Goal: Information Seeking & Learning: Learn about a topic

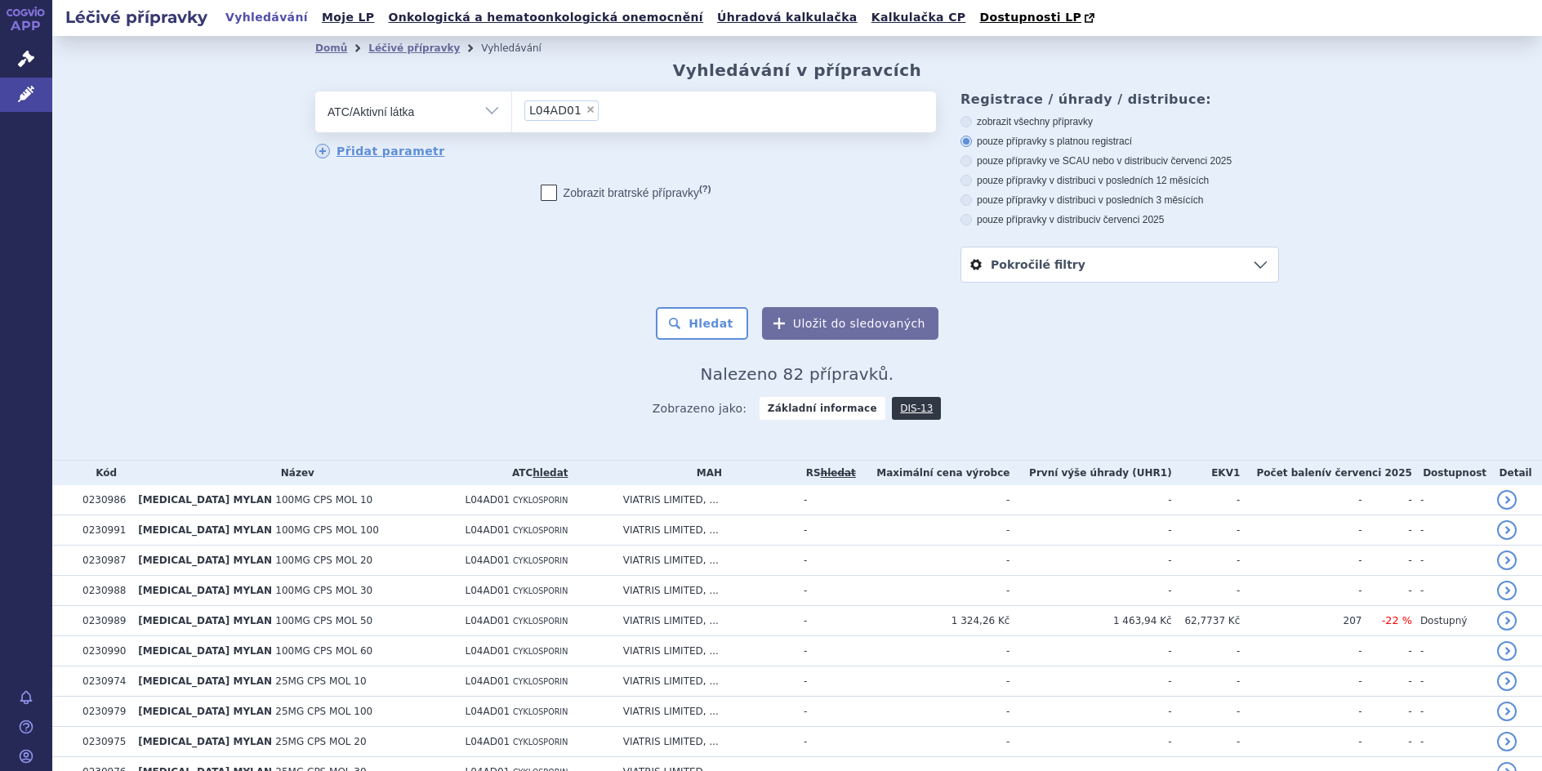
click at [586, 109] on span "×" at bounding box center [591, 110] width 10 height 10
click at [512, 109] on select "L04AD01" at bounding box center [511, 111] width 1 height 41
select select
click at [486, 113] on select "Vše Přípravek/SUKL kód MAH VPOIS ATC/Aktivní látka Léková forma Síla" at bounding box center [413, 109] width 196 height 37
click at [315, 92] on select "Vše Přípravek/SUKL kód MAH VPOIS ATC/Aktivní látka Léková forma Síla" at bounding box center [413, 109] width 196 height 37
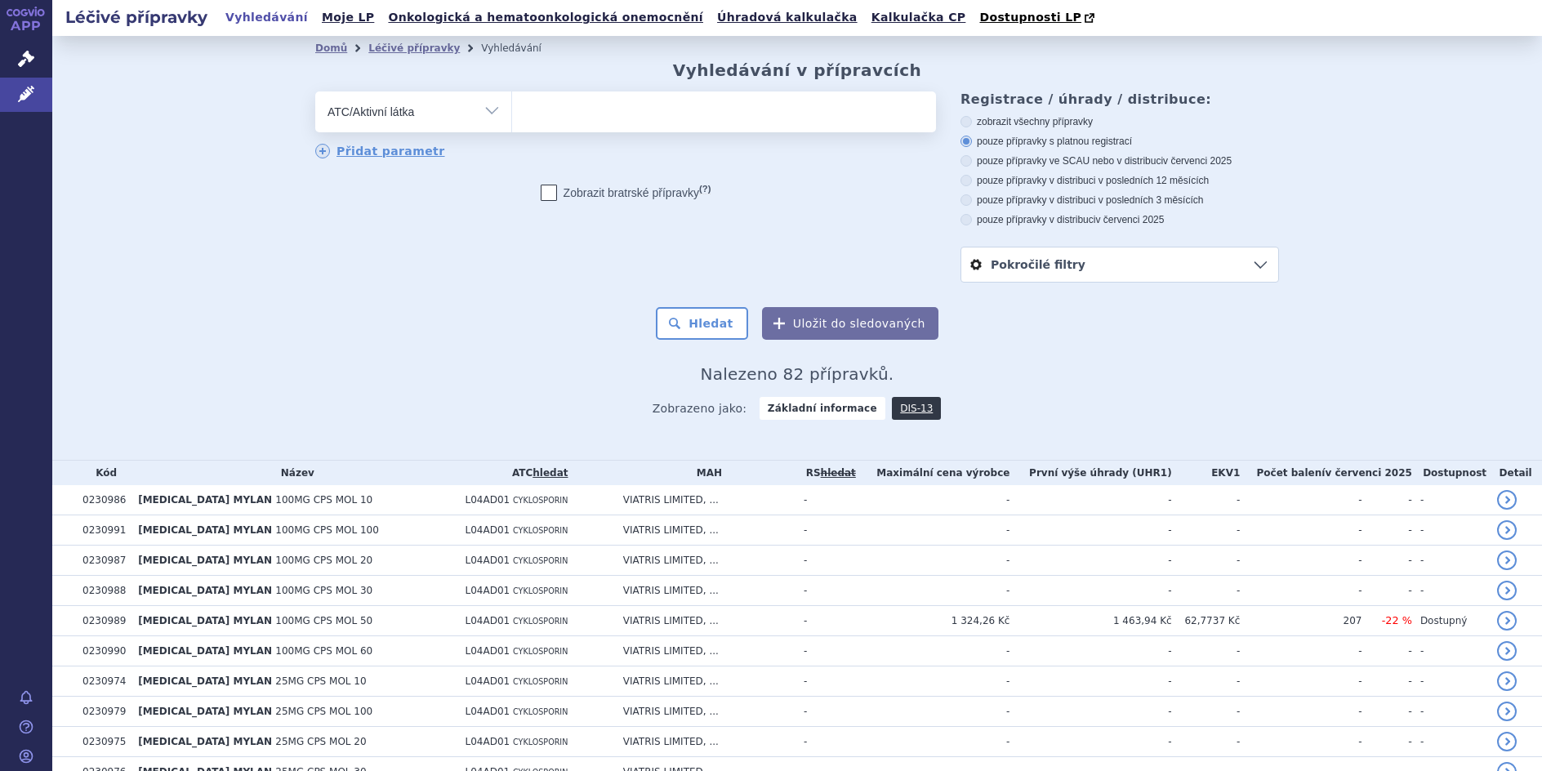
click at [537, 109] on ul at bounding box center [724, 108] width 424 height 34
click at [512, 109] on select at bounding box center [511, 111] width 1 height 41
type input "nilotini"
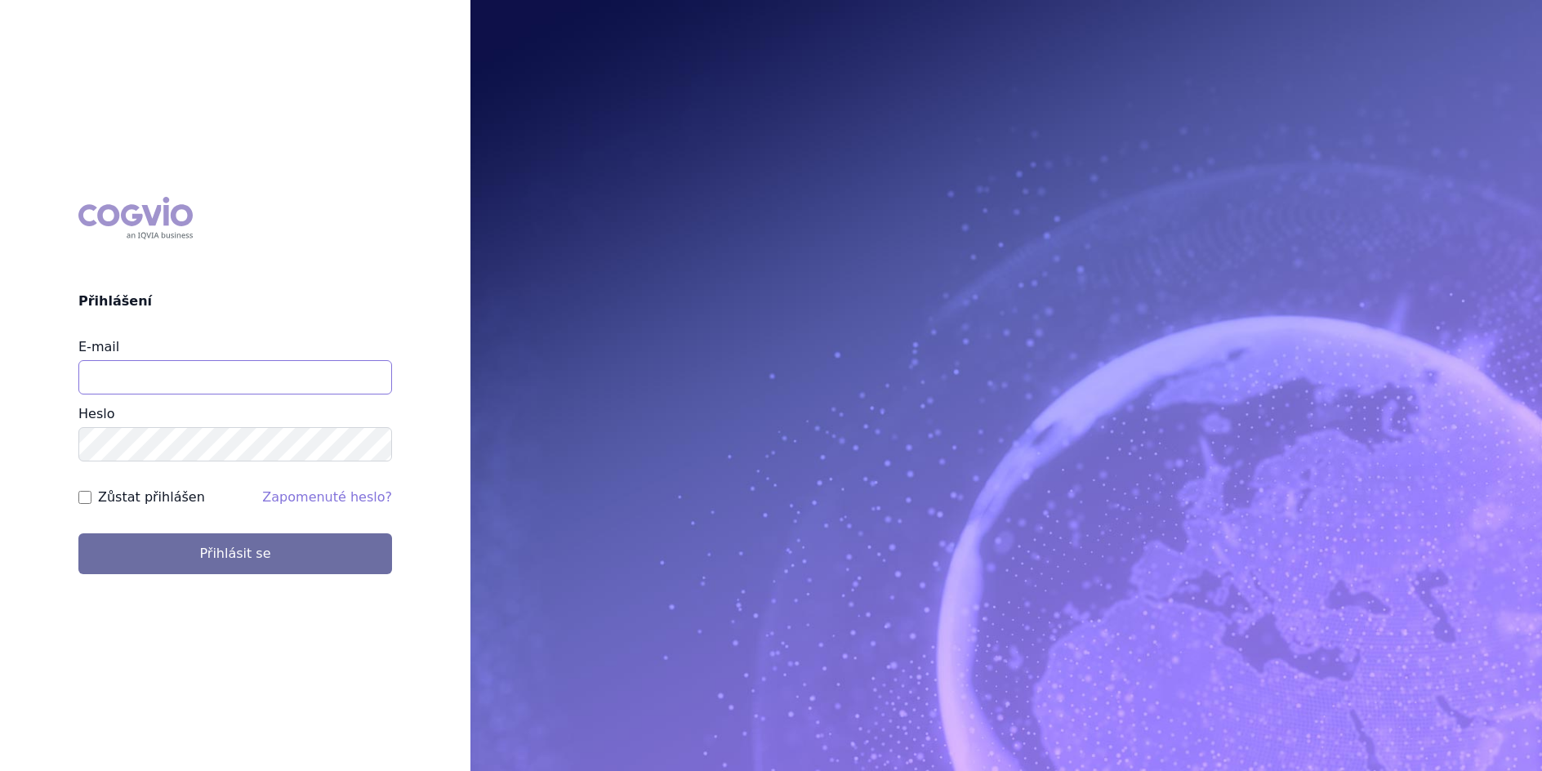
click at [120, 372] on input "E-mail" at bounding box center [235, 377] width 314 height 34
type input "lenka.celisova@viatris.com"
click at [78, 533] on button "Přihlásit se" at bounding box center [235, 553] width 314 height 41
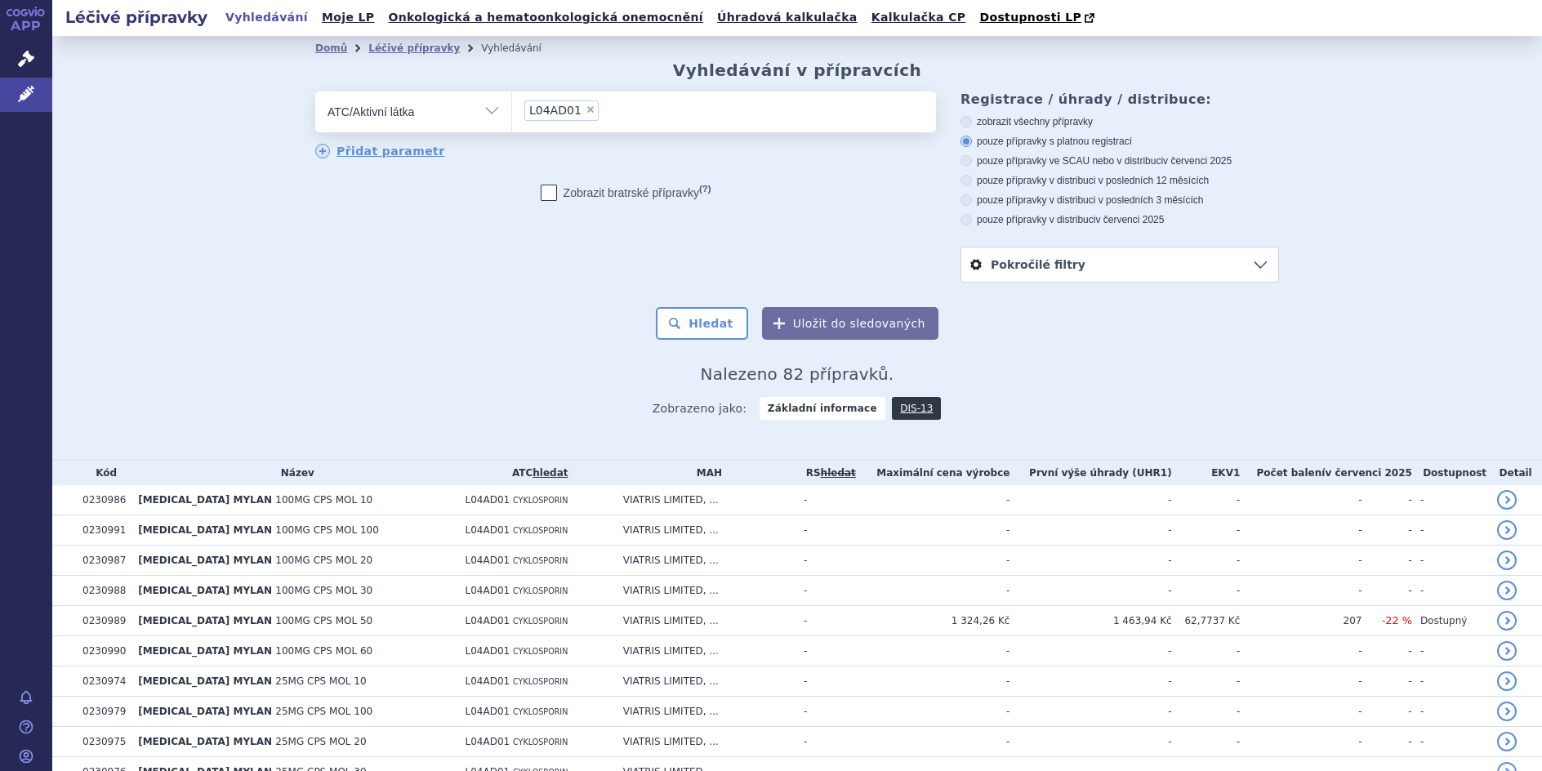
click at [586, 111] on span "×" at bounding box center [591, 110] width 10 height 10
click at [512, 111] on select "L04AD01" at bounding box center [511, 111] width 1 height 41
select select
click at [535, 113] on ul at bounding box center [724, 108] width 424 height 34
click at [512, 113] on select at bounding box center [511, 111] width 1 height 41
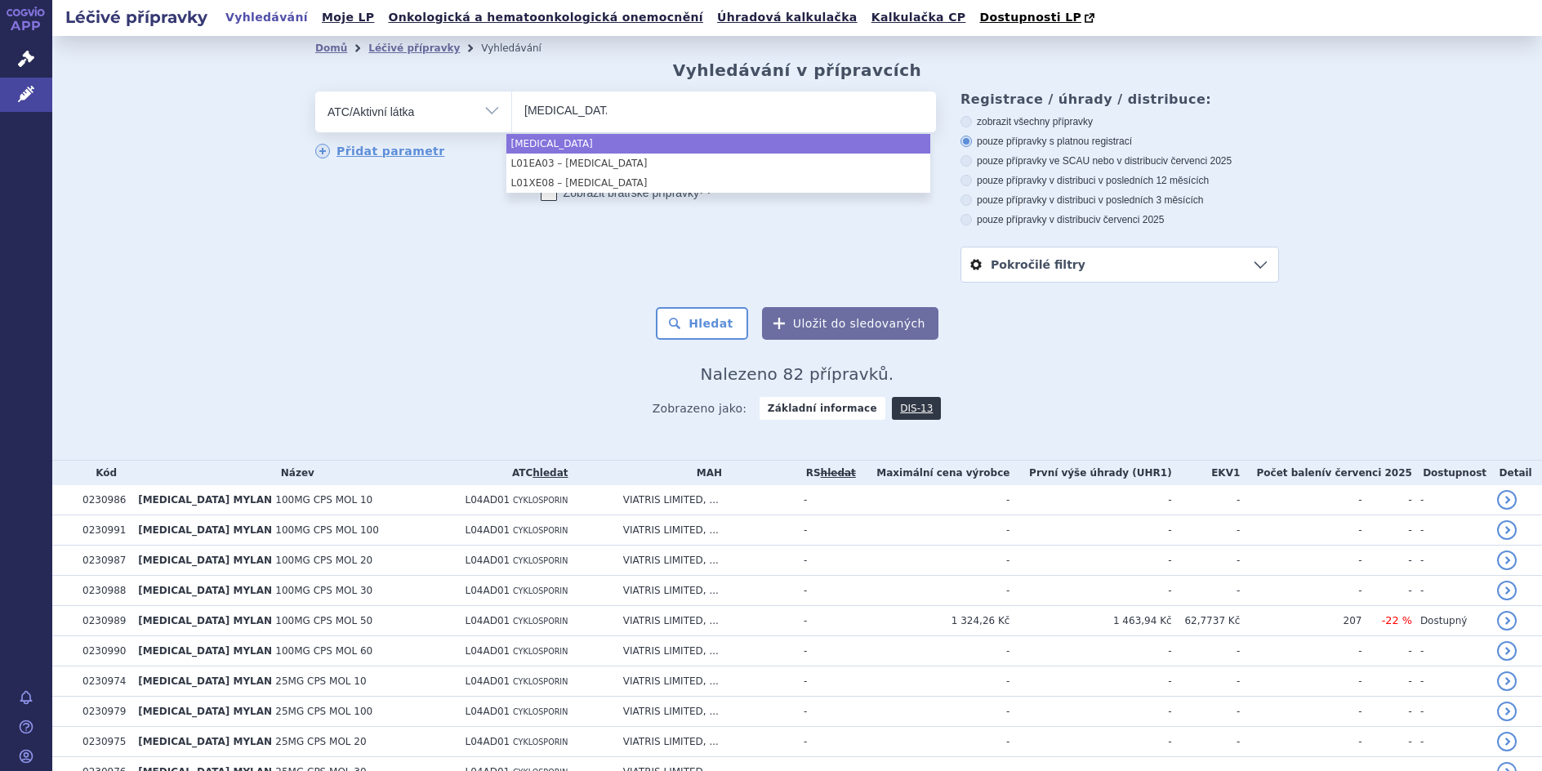
type input "nilotinib"
select select "nilotinib"
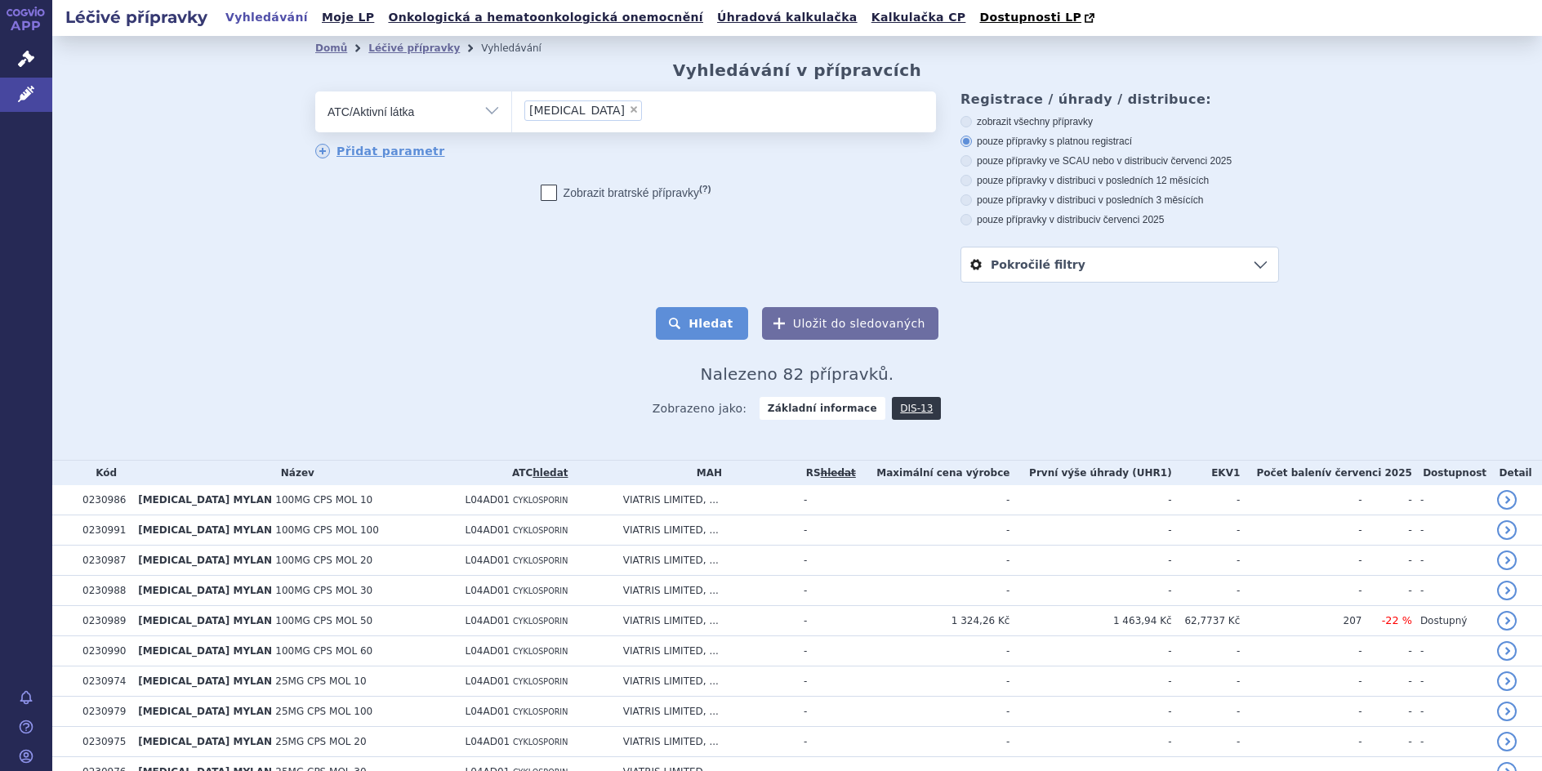
click at [701, 318] on button "Hledat" at bounding box center [702, 323] width 92 height 33
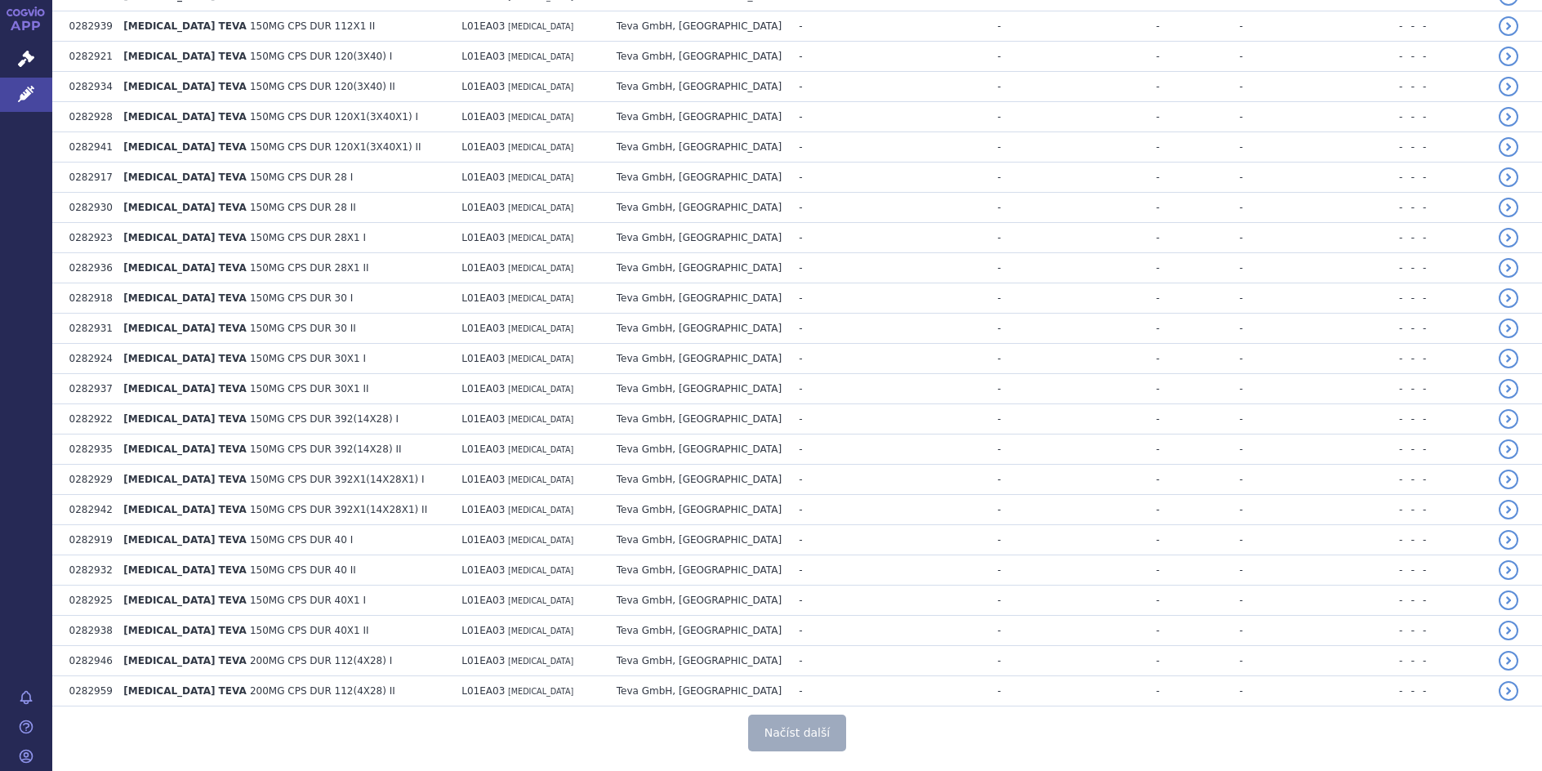
scroll to position [2856, 0]
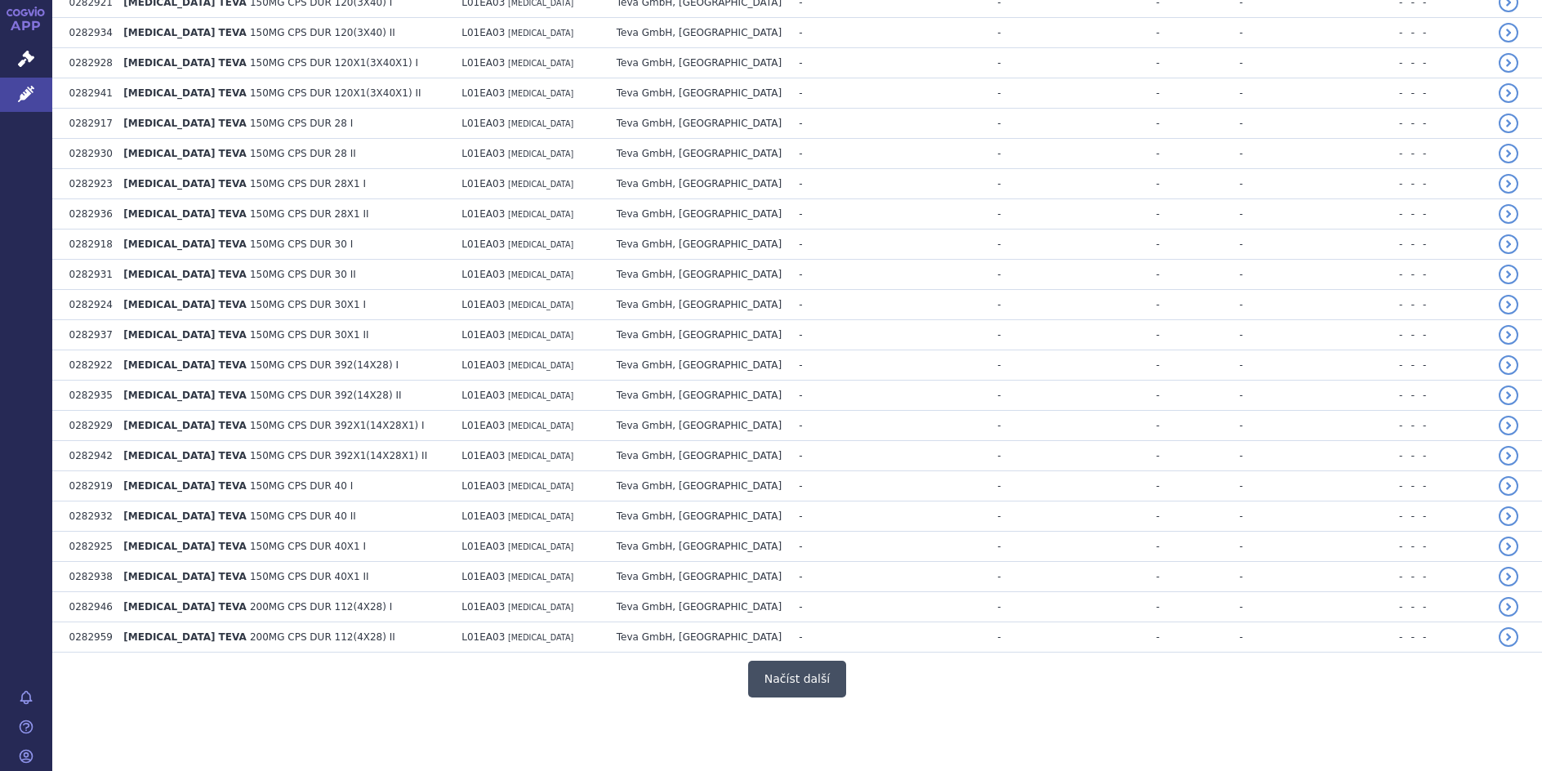
click at [781, 675] on button "Načíst další" at bounding box center [797, 679] width 98 height 37
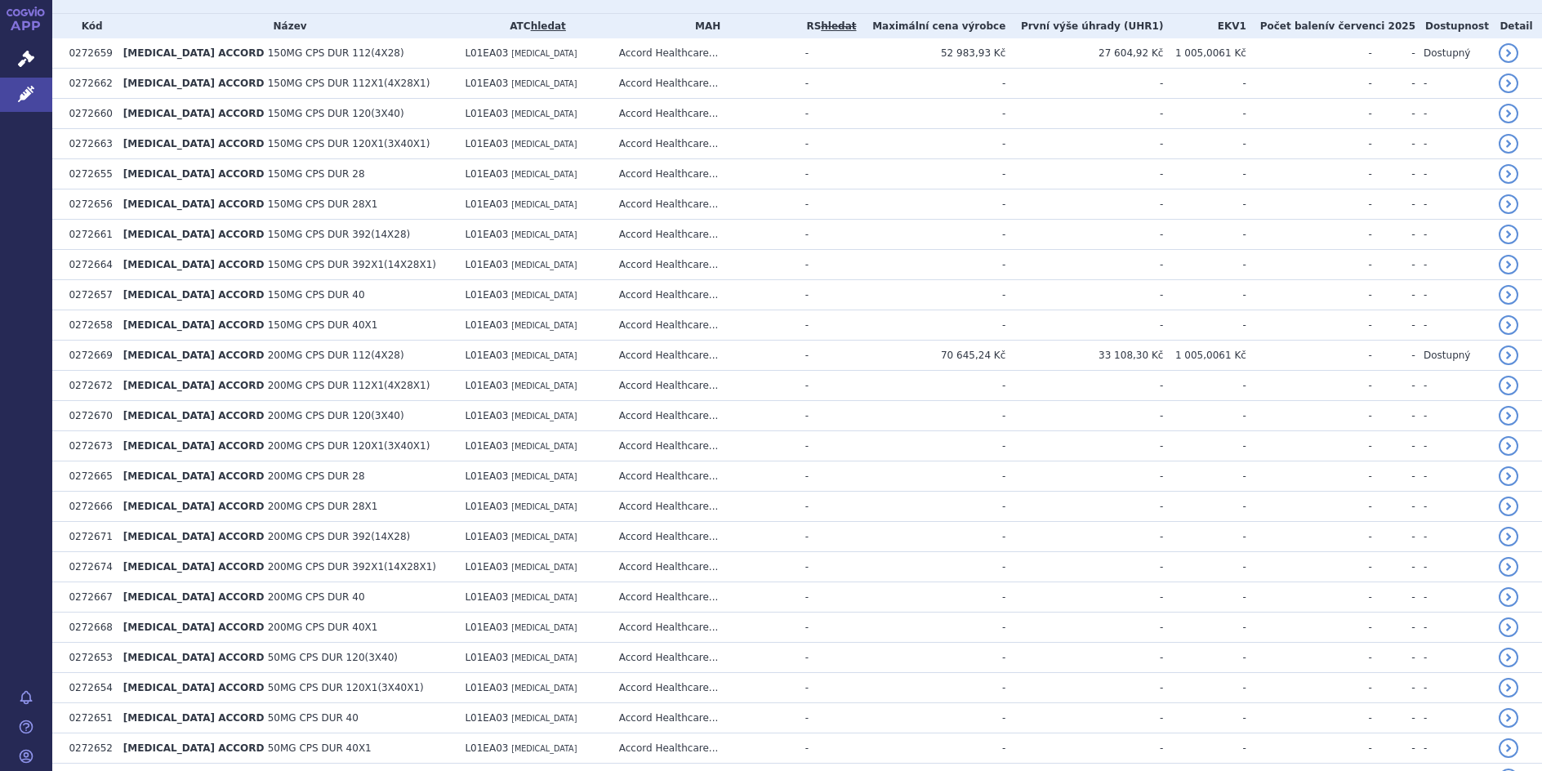
scroll to position [0, 0]
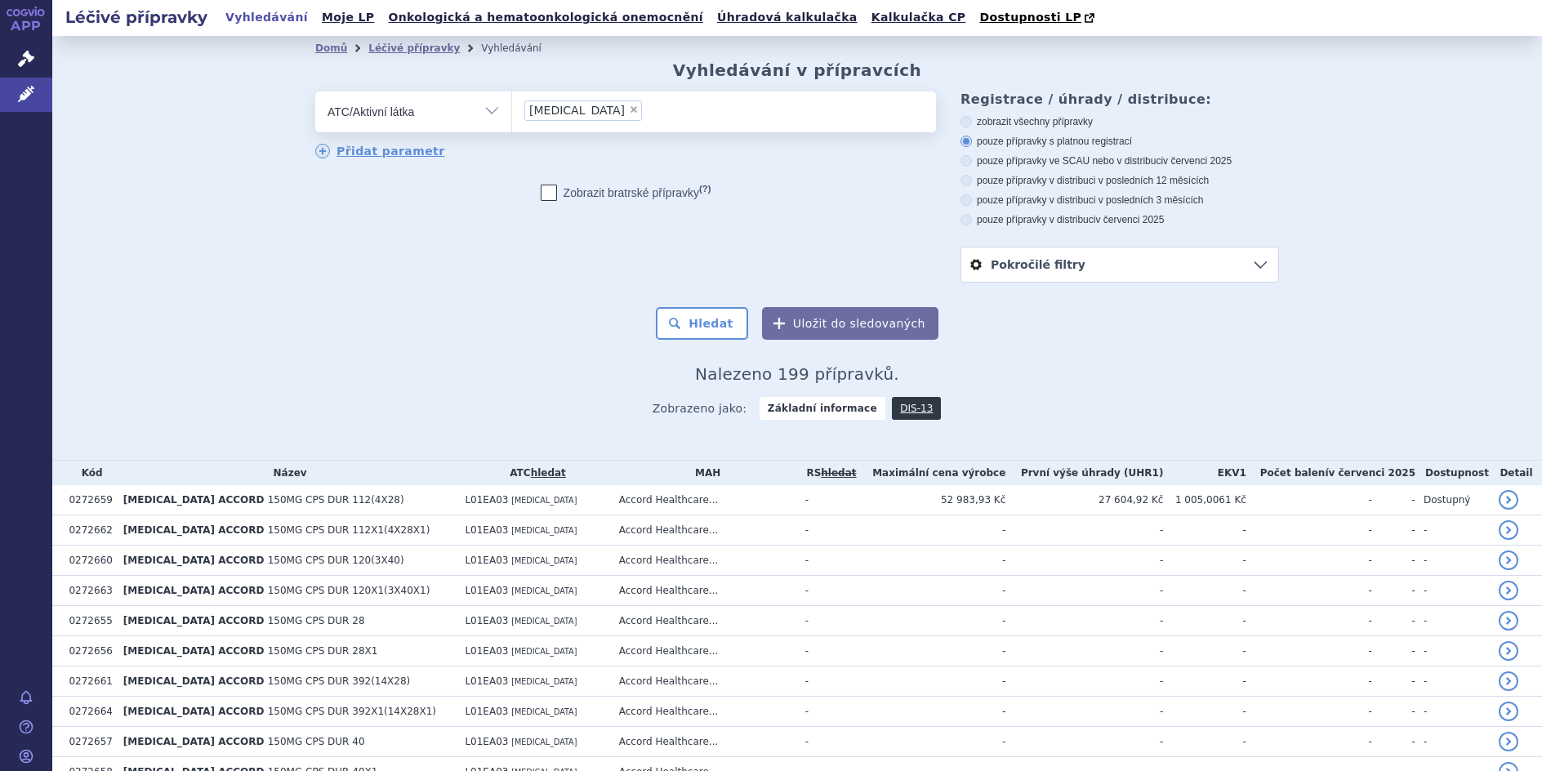
click at [629, 108] on span "×" at bounding box center [634, 110] width 10 height 10
click at [512, 108] on select "nilotinib" at bounding box center [511, 111] width 1 height 41
select select
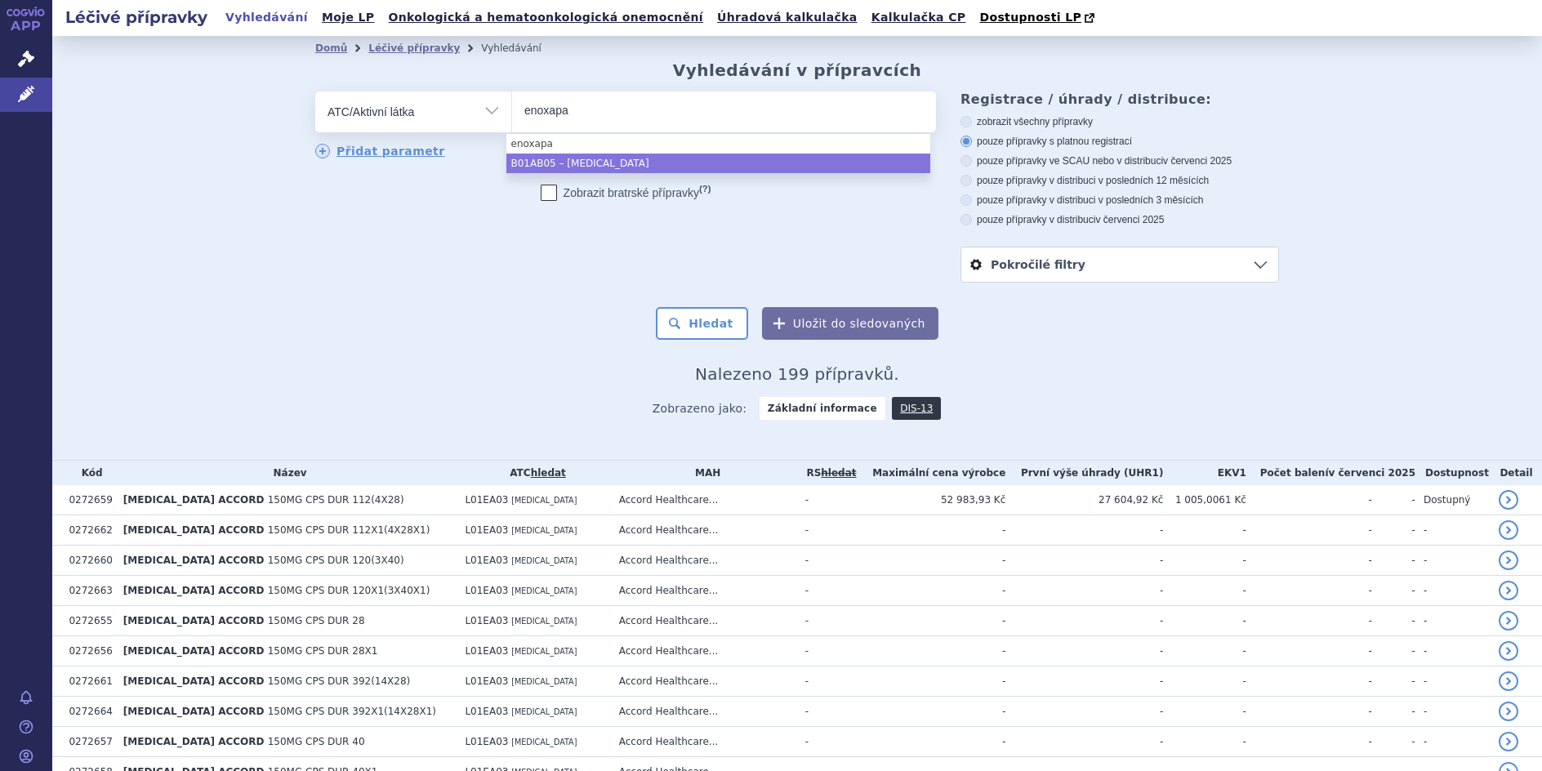
type input "enoxapa"
select select "B01AB05"
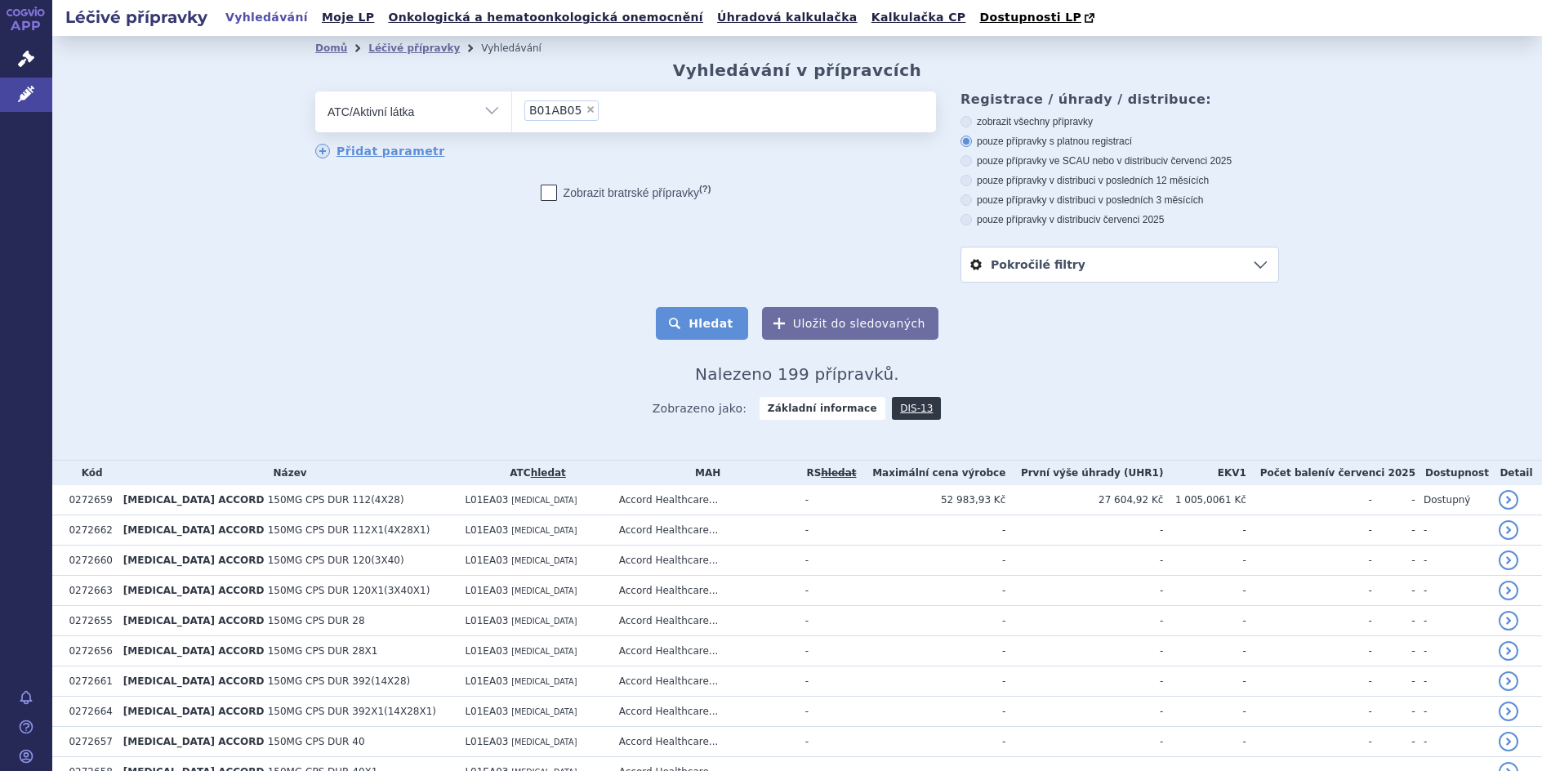
click at [697, 320] on button "Hledat" at bounding box center [702, 323] width 92 height 33
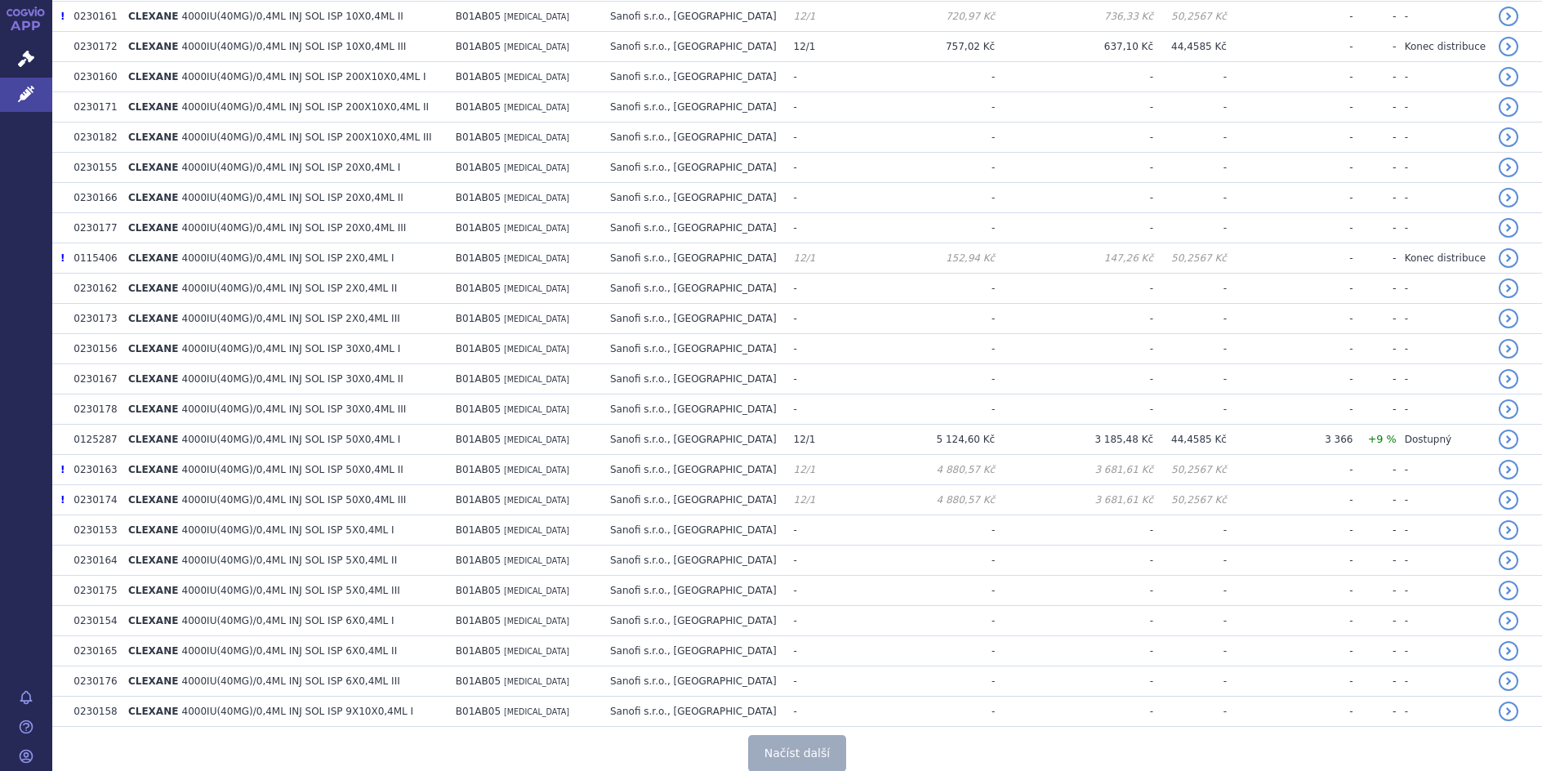
scroll to position [2856, 0]
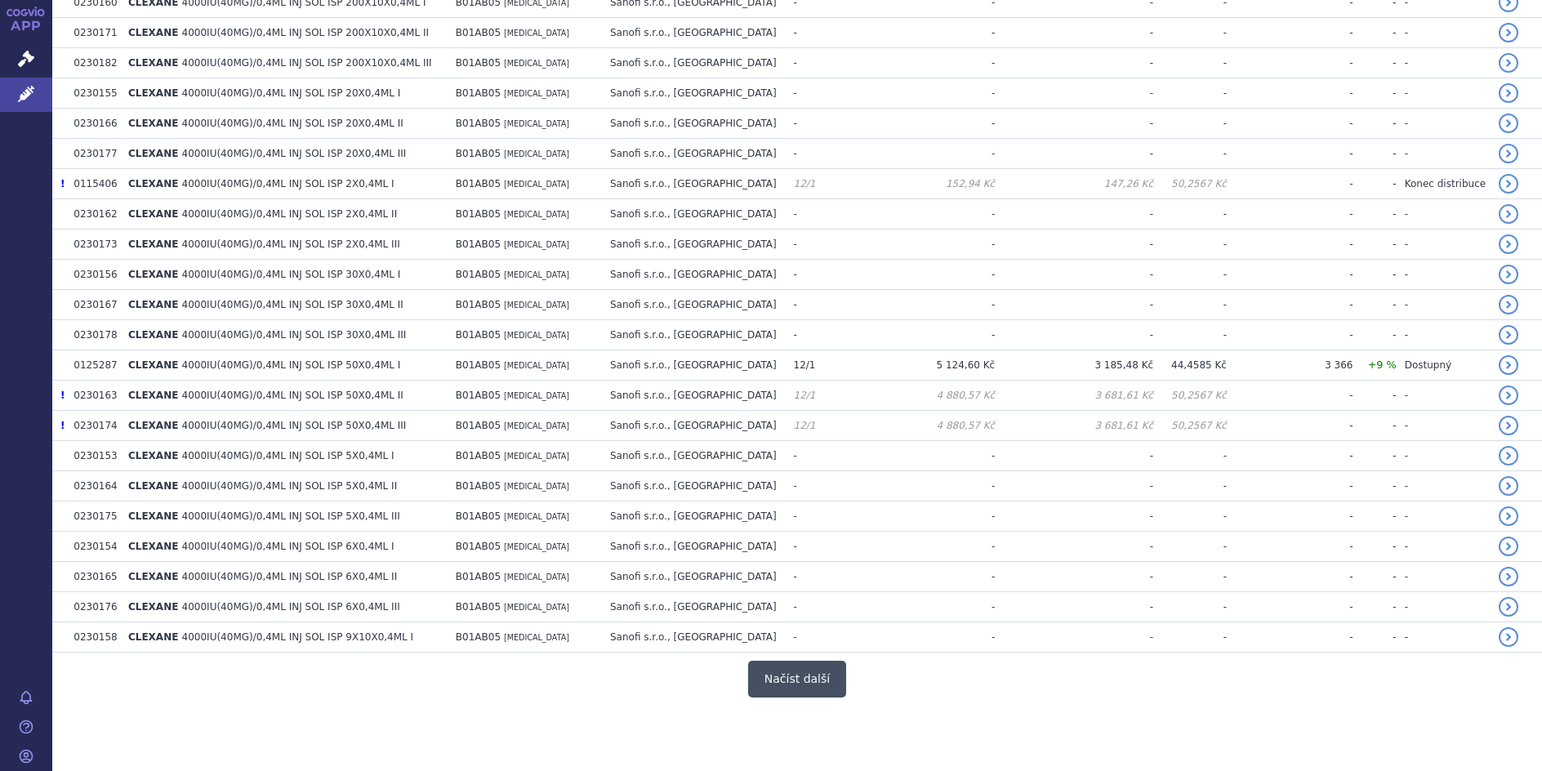
click at [764, 667] on button "Načíst další" at bounding box center [797, 679] width 98 height 37
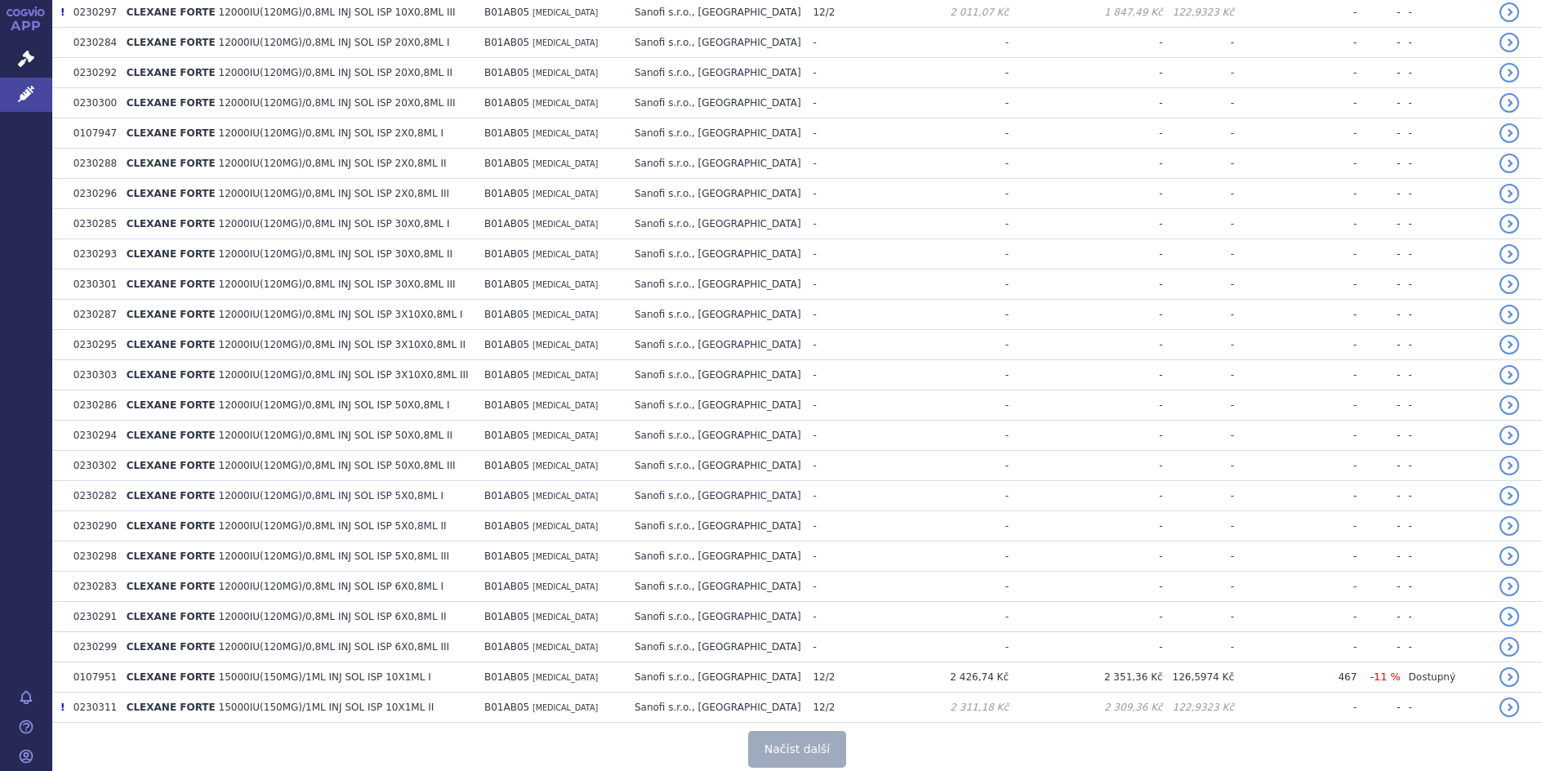
scroll to position [5877, 0]
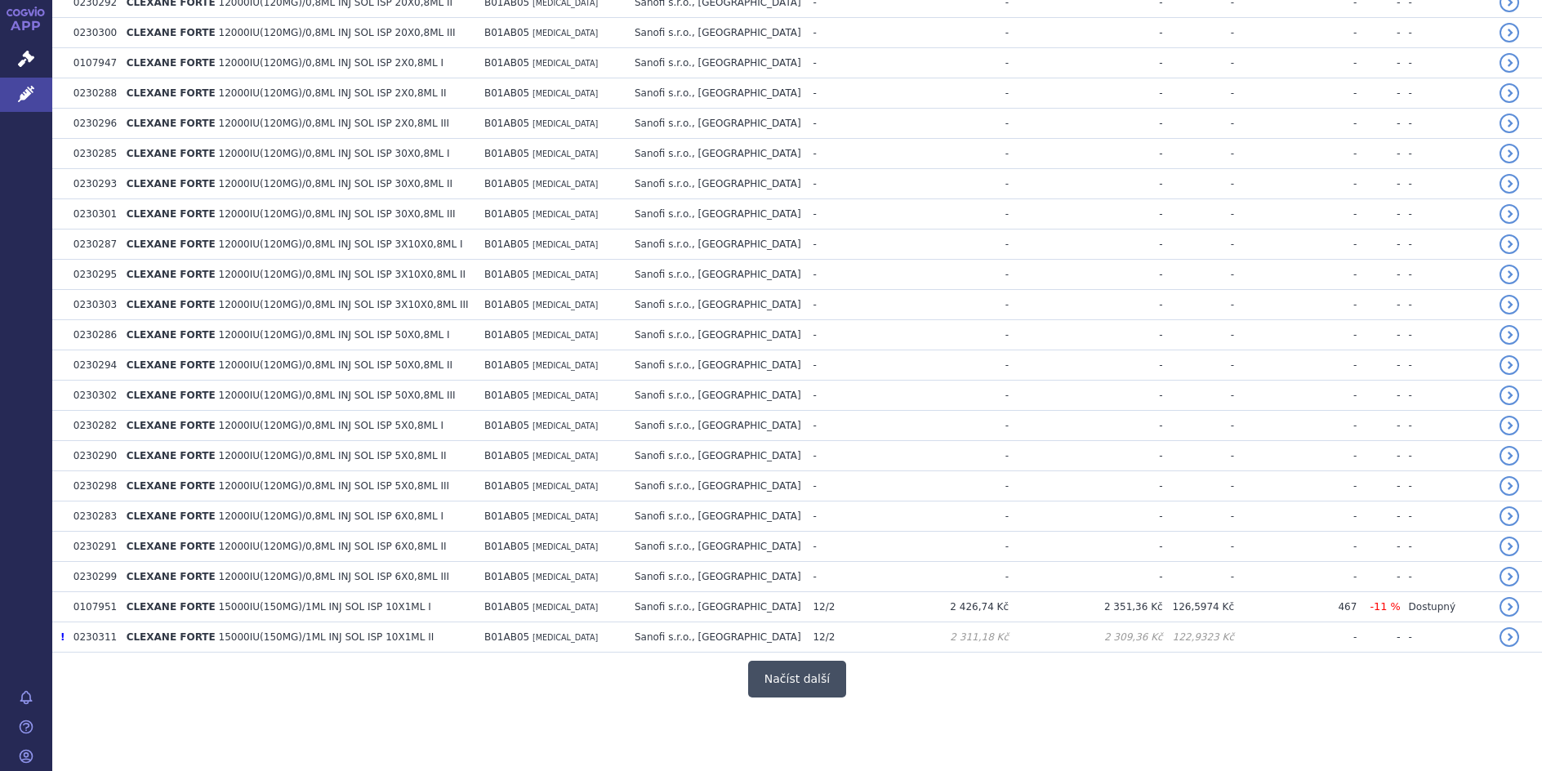
click at [802, 668] on button "Načíst další" at bounding box center [797, 679] width 98 height 37
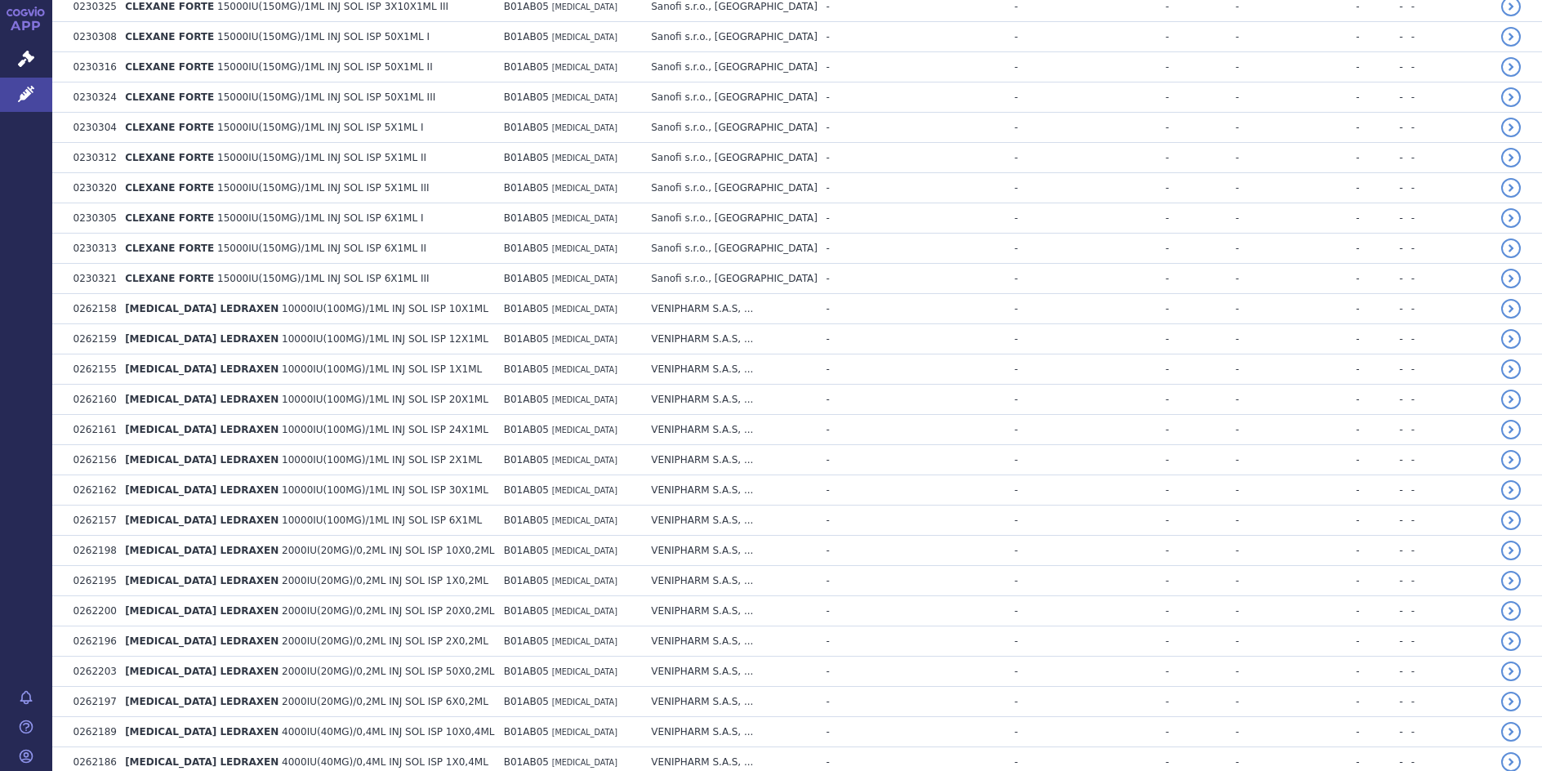
scroll to position [6888, 0]
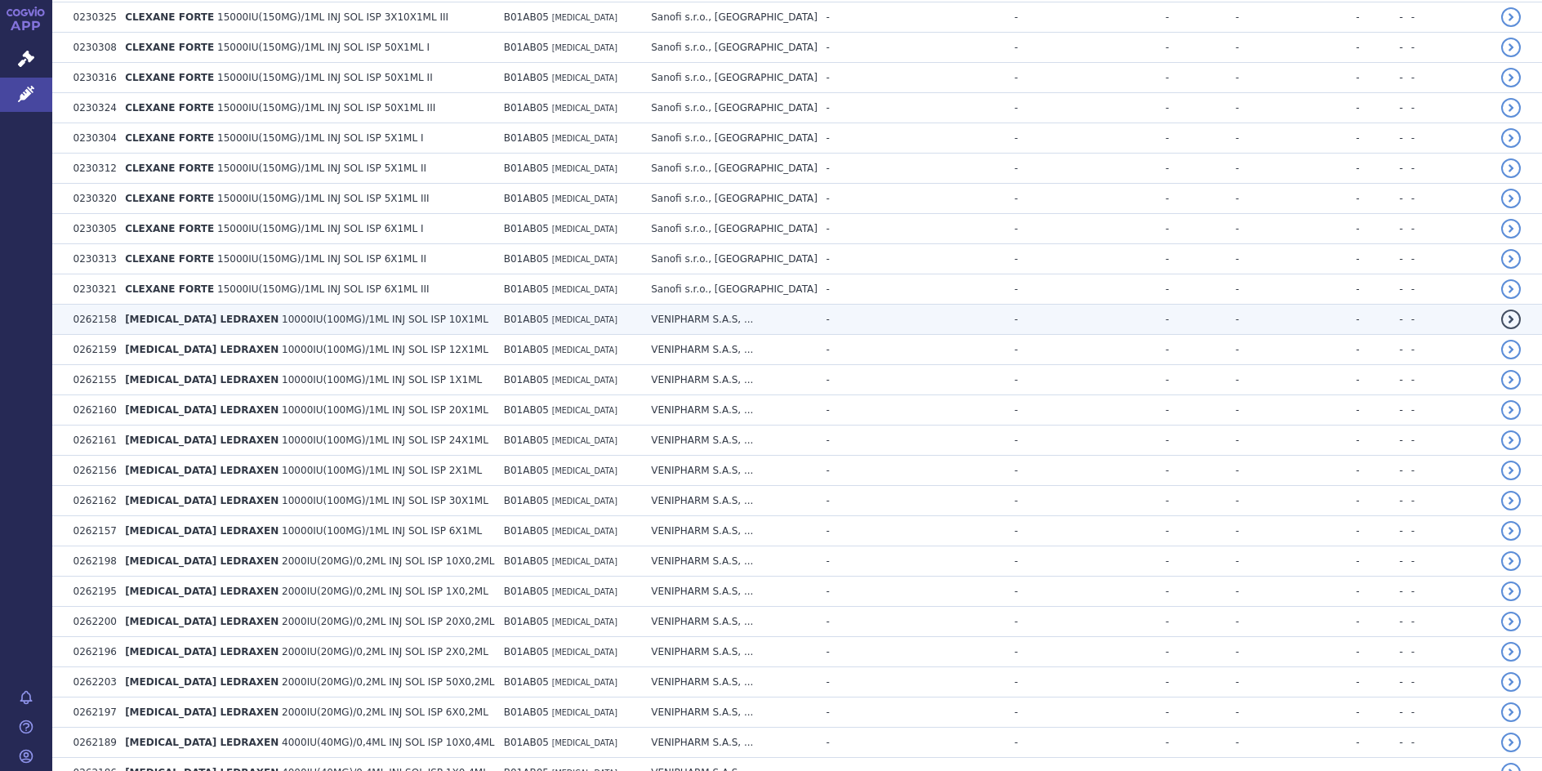
click at [242, 324] on span "[MEDICAL_DATA] LEDRAXEN" at bounding box center [202, 319] width 154 height 11
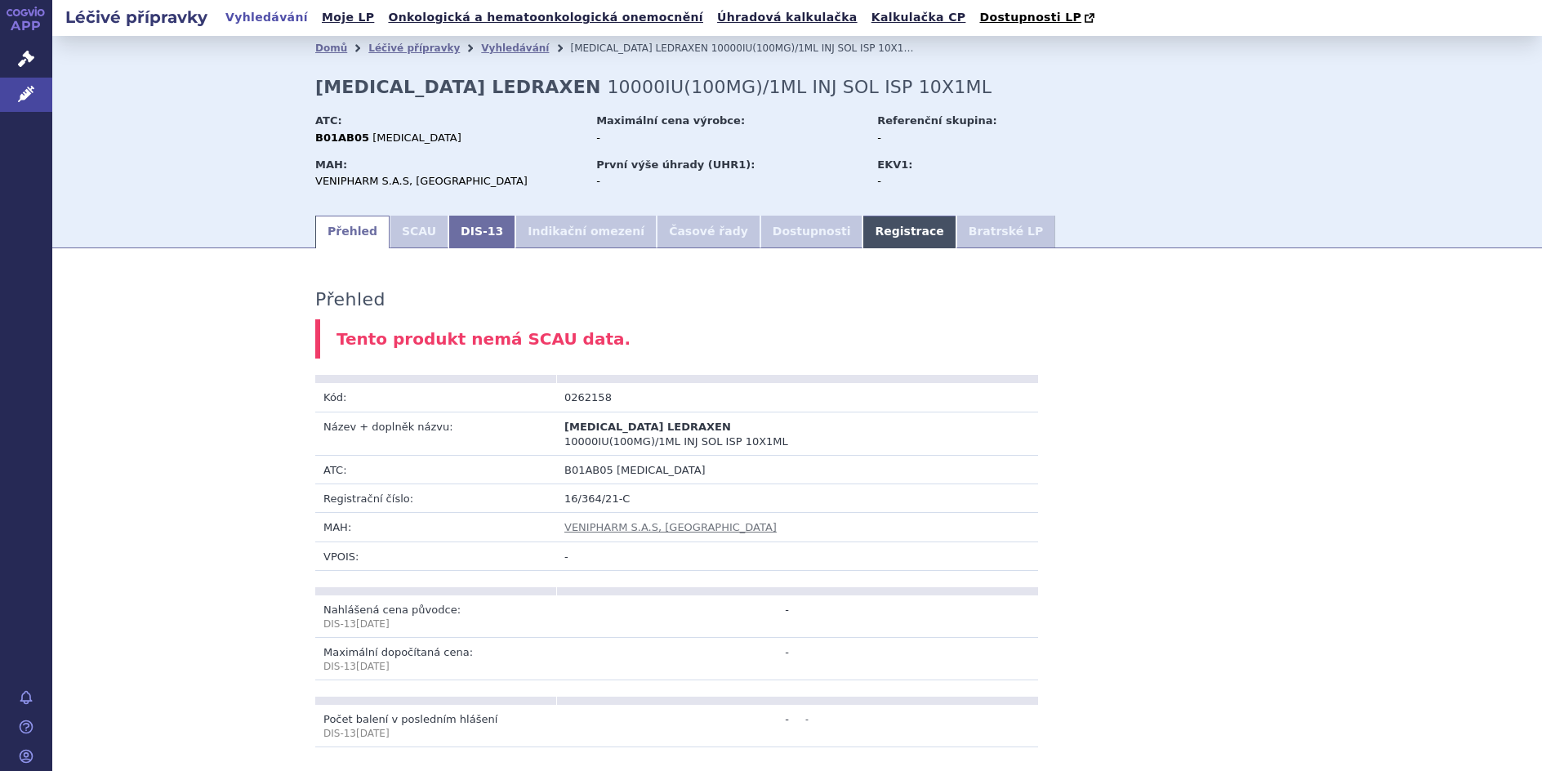
click at [862, 234] on link "Registrace" at bounding box center [908, 232] width 93 height 33
